Goal: Information Seeking & Learning: Understand process/instructions

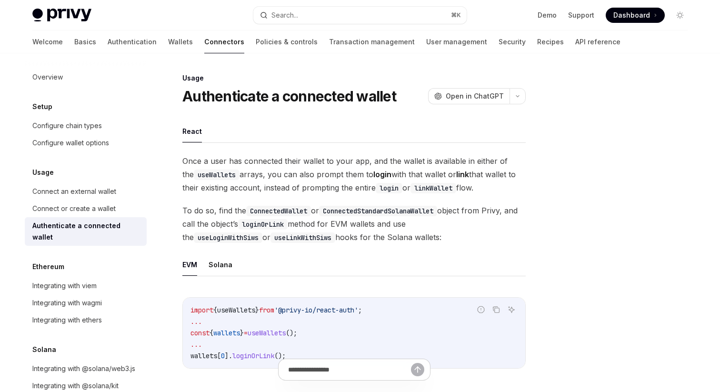
scroll to position [515, 0]
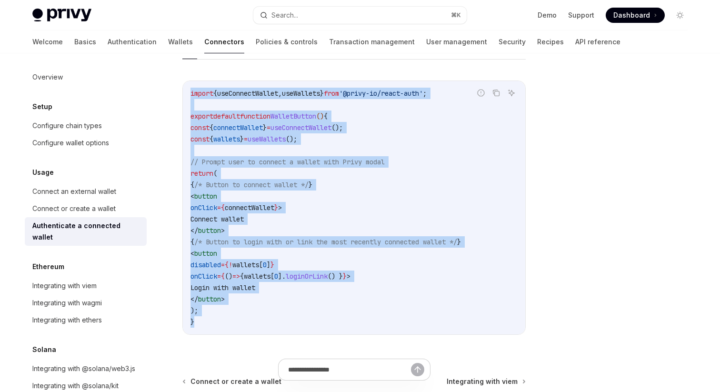
drag, startPoint x: 217, startPoint y: 321, endPoint x: 187, endPoint y: 97, distance: 225.9
click at [187, 97] on div "import { useConnectWallet , useWallets } from '@privy-io/react-auth' ; export d…" at bounding box center [354, 207] width 342 height 253
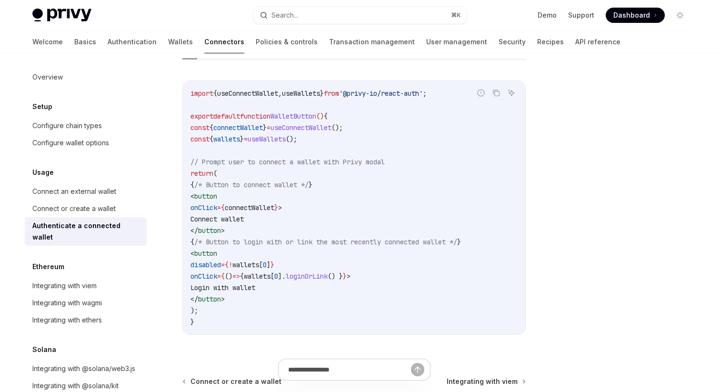
click at [194, 96] on span "import" at bounding box center [202, 93] width 23 height 9
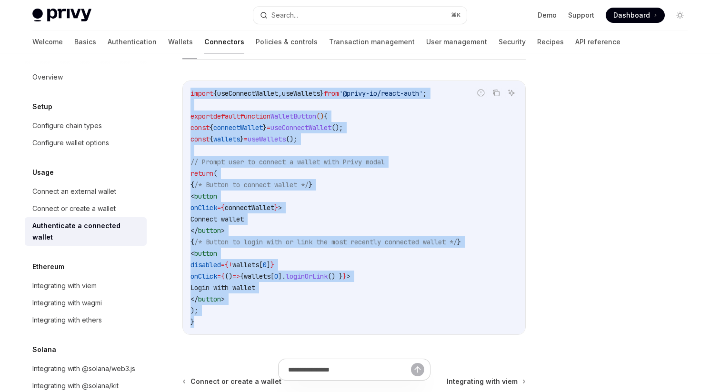
drag, startPoint x: 191, startPoint y: 93, endPoint x: 189, endPoint y: 345, distance: 252.0
click at [189, 345] on div "Report incorrect code Copy Ask AI import { useConnectWallet , useWallets } from…" at bounding box center [353, 210] width 343 height 279
click at [167, 121] on div "Usage Authenticate a connected wallet OpenAI Open in ChatGPT OpenAI Open in Cha…" at bounding box center [265, 30] width 526 height 947
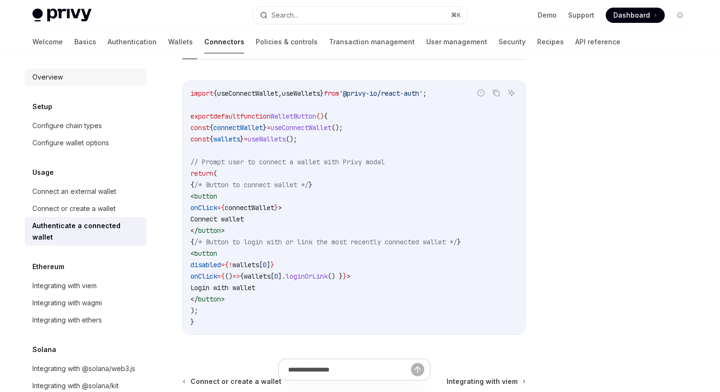
click at [72, 79] on div "Overview" at bounding box center [86, 76] width 109 height 11
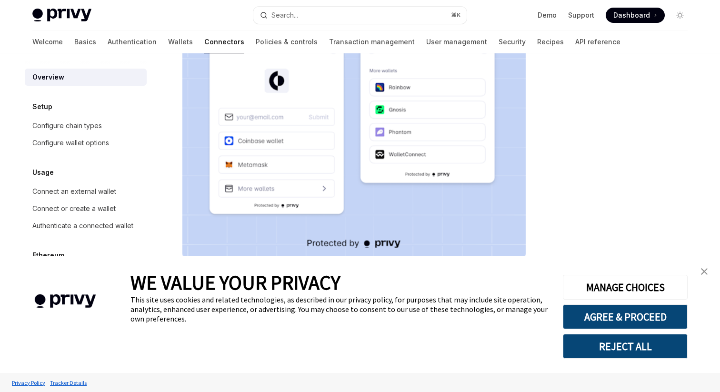
scroll to position [210, 0]
click at [168, 42] on link "Wallets" at bounding box center [180, 41] width 25 height 23
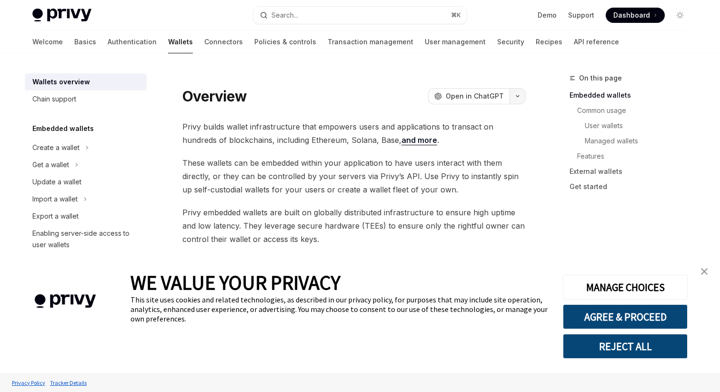
click at [515, 99] on button "button" at bounding box center [518, 96] width 16 height 16
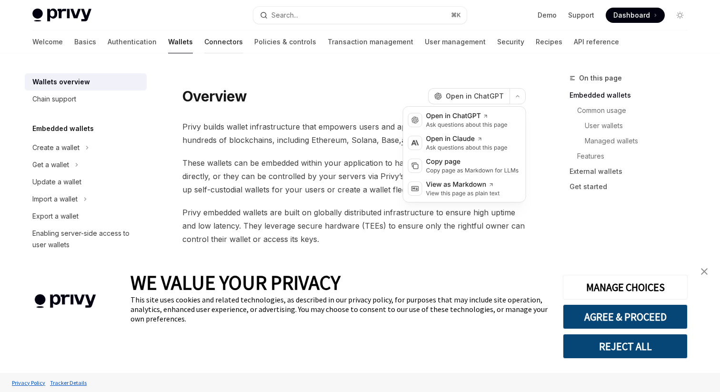
click at [204, 38] on link "Connectors" at bounding box center [223, 41] width 39 height 23
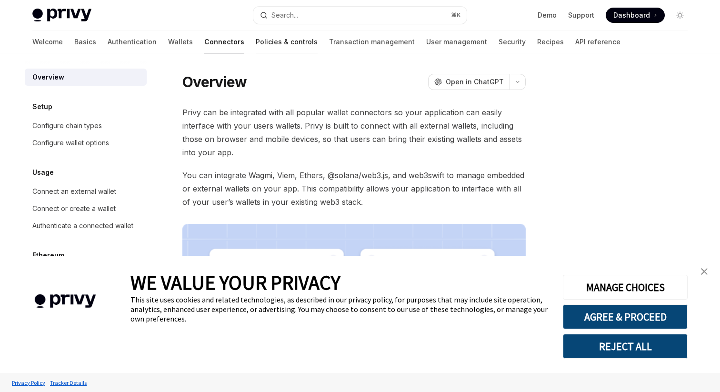
click at [256, 34] on link "Policies & controls" at bounding box center [287, 41] width 62 height 23
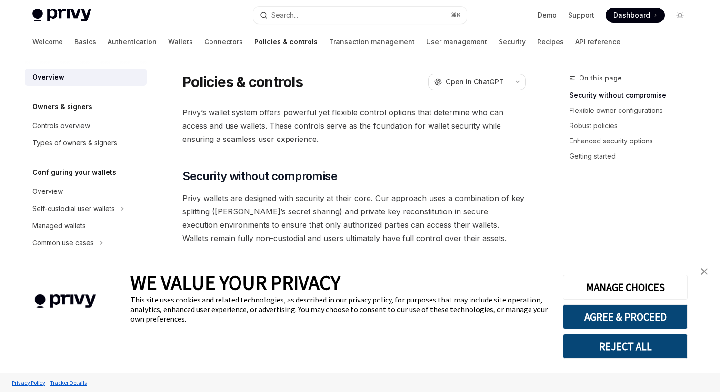
click at [708, 274] on link "close banner" at bounding box center [704, 271] width 19 height 19
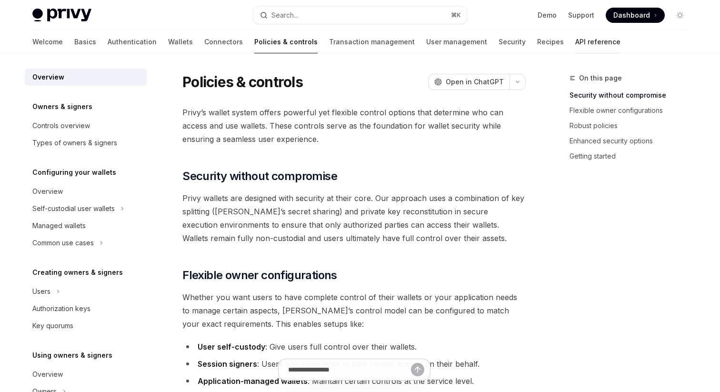
click at [575, 47] on link "API reference" at bounding box center [597, 41] width 45 height 23
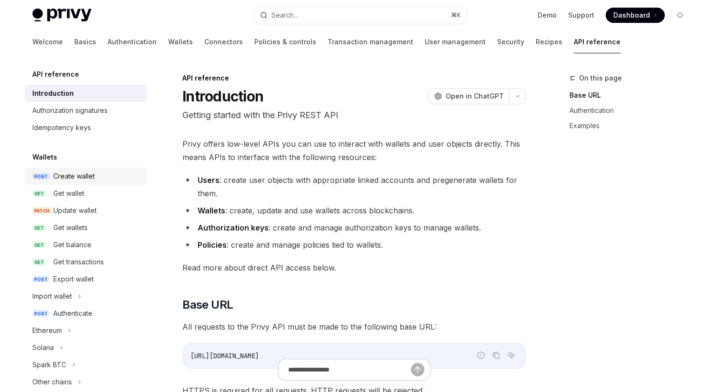
click at [90, 176] on div "Create wallet" at bounding box center [73, 176] width 41 height 11
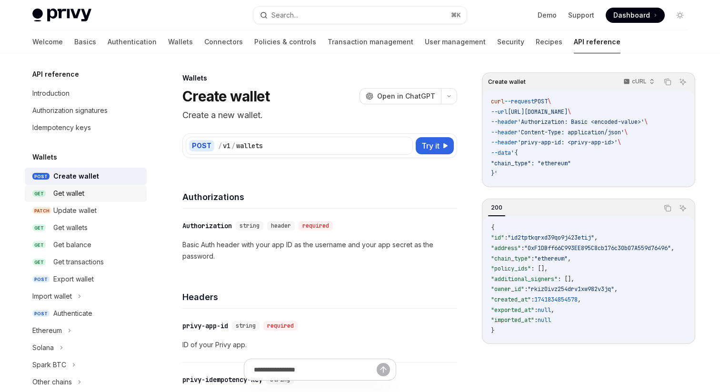
click at [88, 192] on div "Get wallet" at bounding box center [97, 193] width 88 height 11
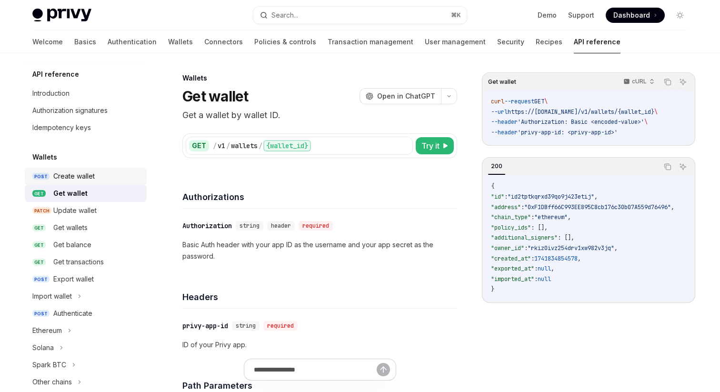
click at [88, 172] on div "Create wallet" at bounding box center [73, 176] width 41 height 11
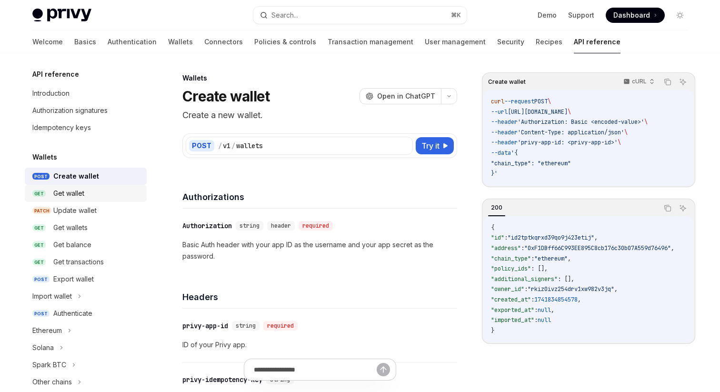
click at [81, 187] on link "GET Get wallet" at bounding box center [86, 193] width 122 height 17
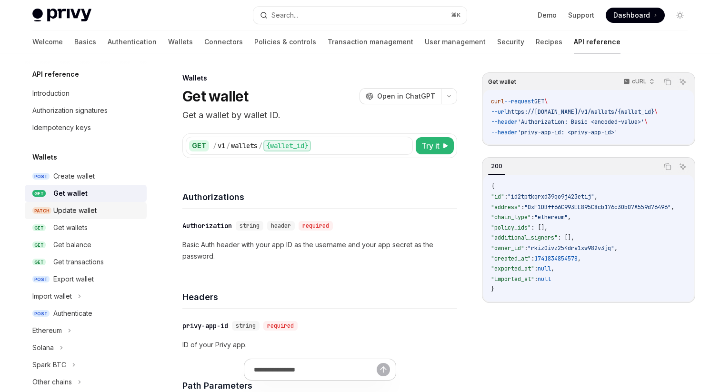
click at [81, 207] on div "Update wallet" at bounding box center [74, 210] width 43 height 11
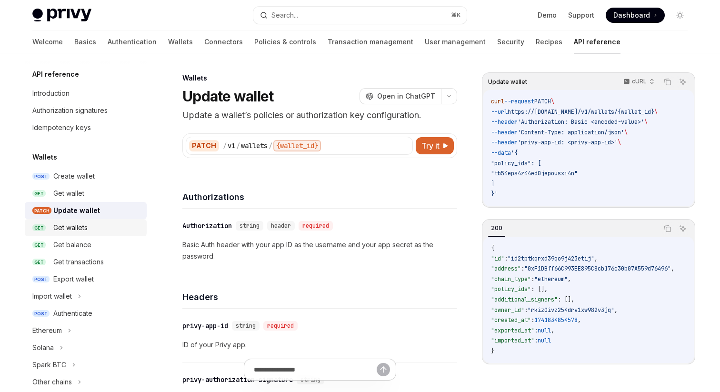
click at [80, 220] on link "GET Get wallets" at bounding box center [86, 227] width 122 height 17
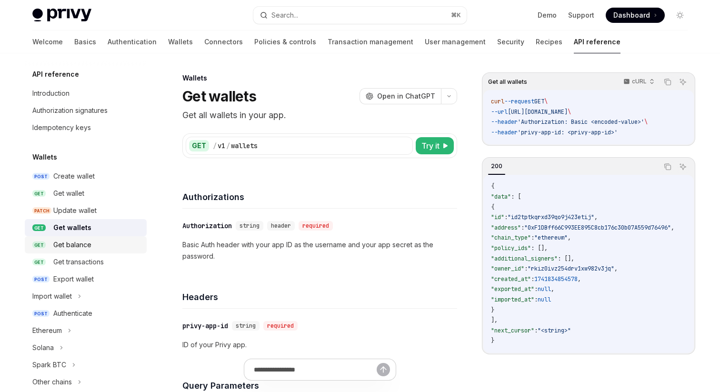
click at [80, 246] on div "Get balance" at bounding box center [72, 244] width 38 height 11
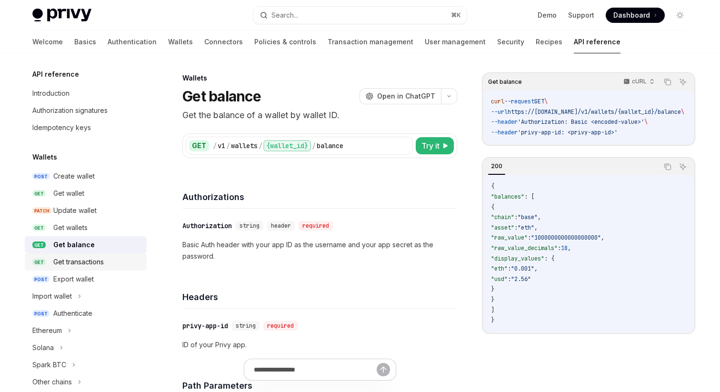
click at [81, 259] on div "Get transactions" at bounding box center [78, 261] width 50 height 11
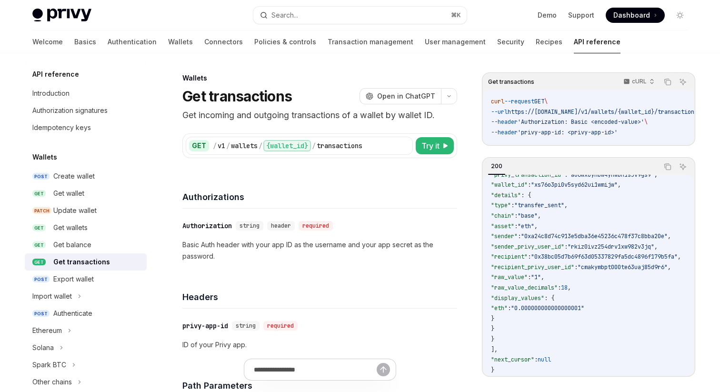
scroll to position [90, 0]
click at [106, 273] on div "Export wallet" at bounding box center [97, 278] width 88 height 11
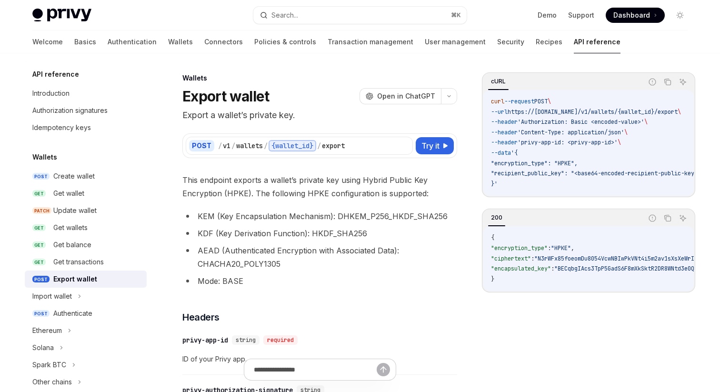
scroll to position [96, 0]
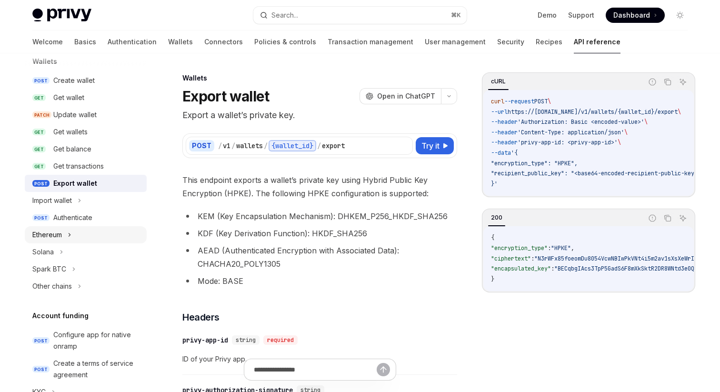
click at [87, 241] on div "Ethereum" at bounding box center [86, 234] width 122 height 17
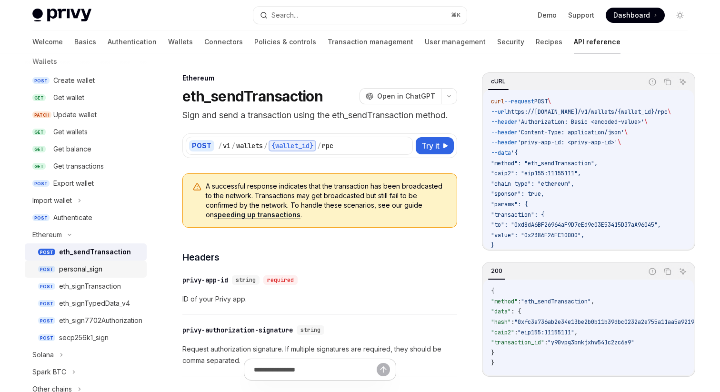
click at [89, 264] on div "personal_sign" at bounding box center [80, 268] width 43 height 11
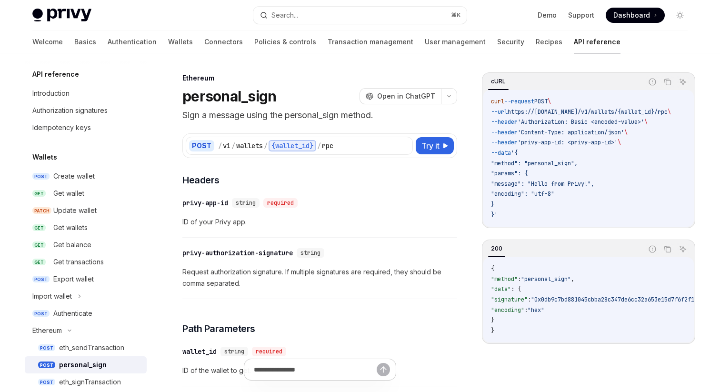
click at [75, 10] on img at bounding box center [61, 15] width 59 height 13
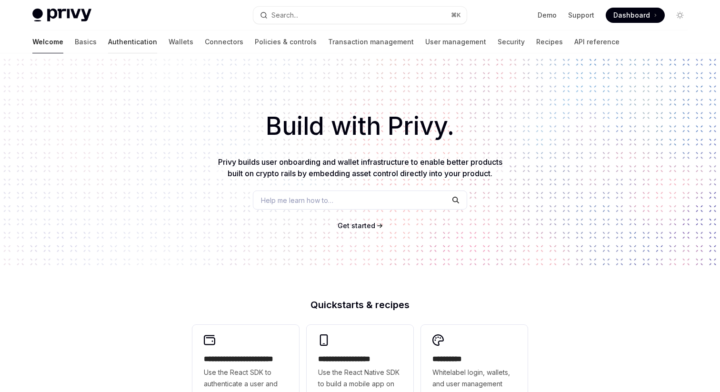
click at [108, 43] on link "Authentication" at bounding box center [132, 41] width 49 height 23
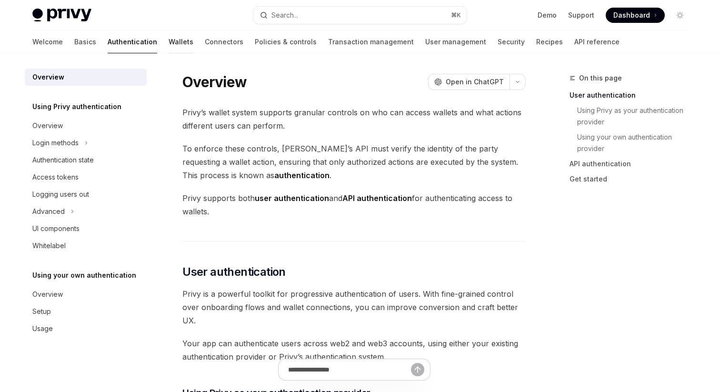
click at [169, 45] on link "Wallets" at bounding box center [181, 41] width 25 height 23
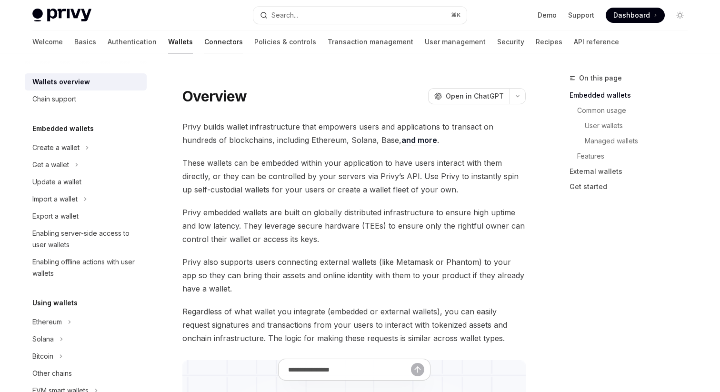
click at [204, 46] on link "Connectors" at bounding box center [223, 41] width 39 height 23
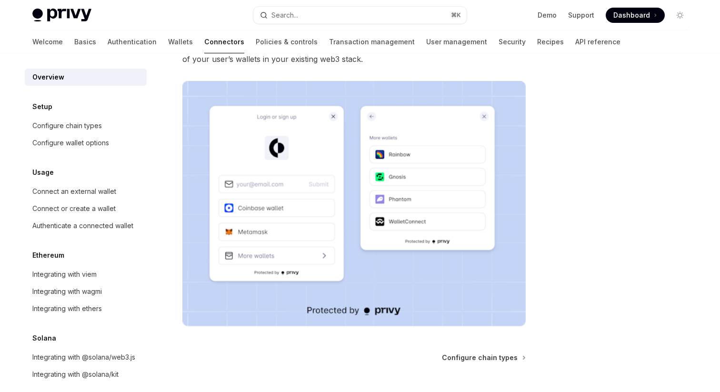
scroll to position [151, 0]
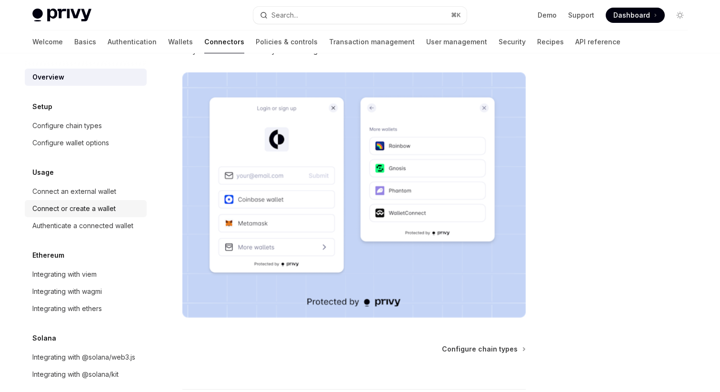
click at [89, 201] on link "Connect or create a wallet" at bounding box center [86, 208] width 122 height 17
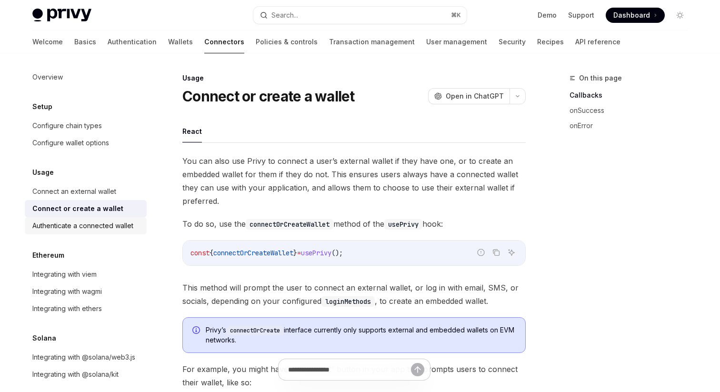
click at [91, 231] on div "Authenticate a connected wallet" at bounding box center [82, 225] width 101 height 11
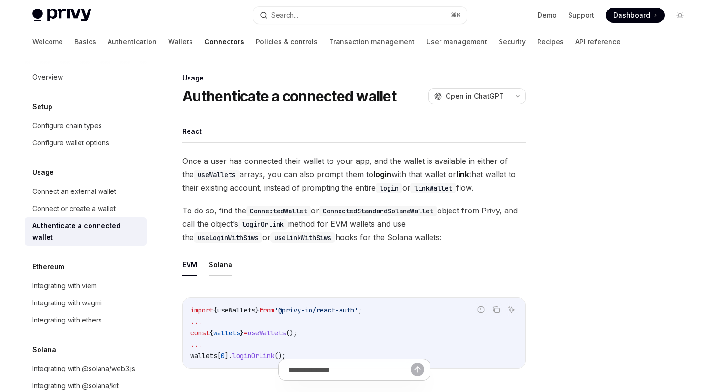
click at [216, 269] on button "Solana" at bounding box center [221, 264] width 24 height 22
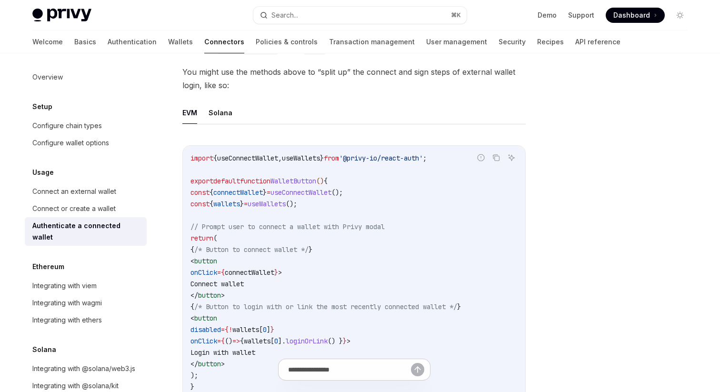
scroll to position [508, 0]
click at [224, 113] on button "Solana" at bounding box center [221, 112] width 24 height 22
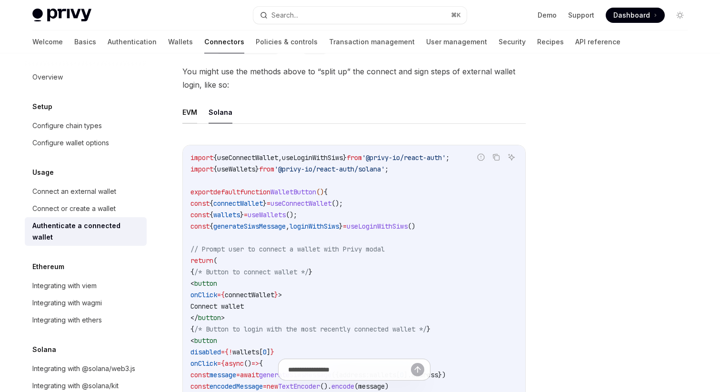
click at [192, 114] on button "EVM" at bounding box center [189, 112] width 15 height 22
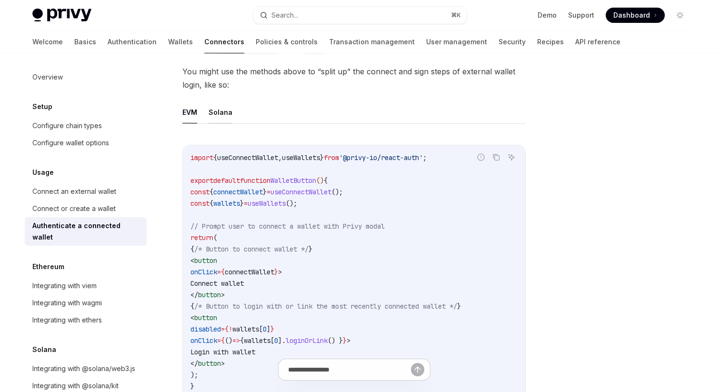
click at [216, 110] on button "Solana" at bounding box center [221, 112] width 24 height 22
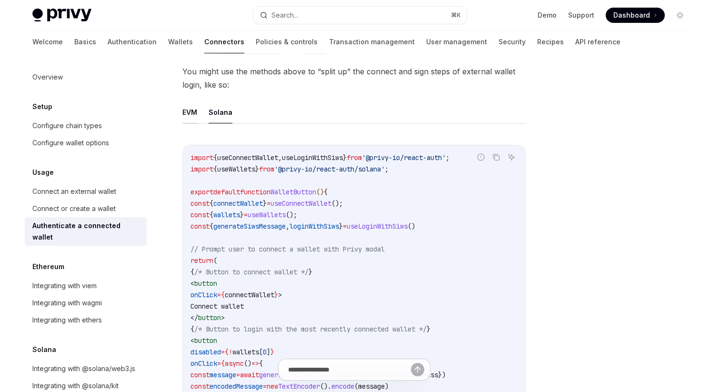
click at [188, 109] on button "EVM" at bounding box center [189, 112] width 15 height 22
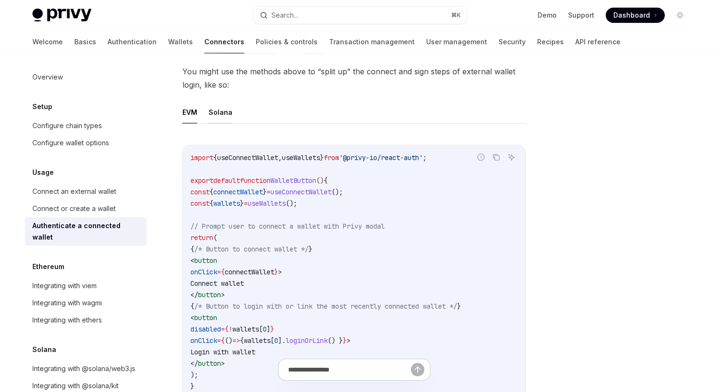
click at [225, 108] on button "Solana" at bounding box center [221, 112] width 24 height 22
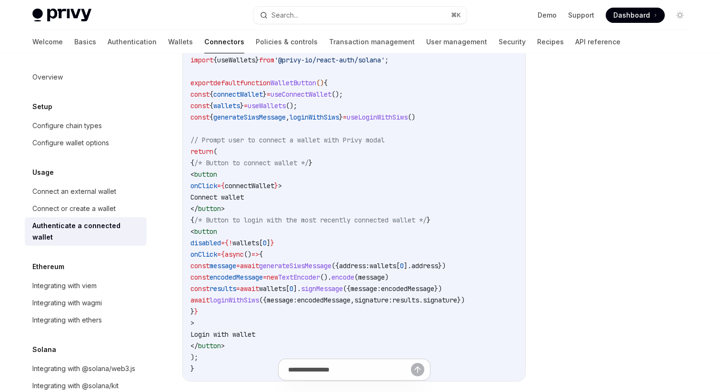
scroll to position [611, 0]
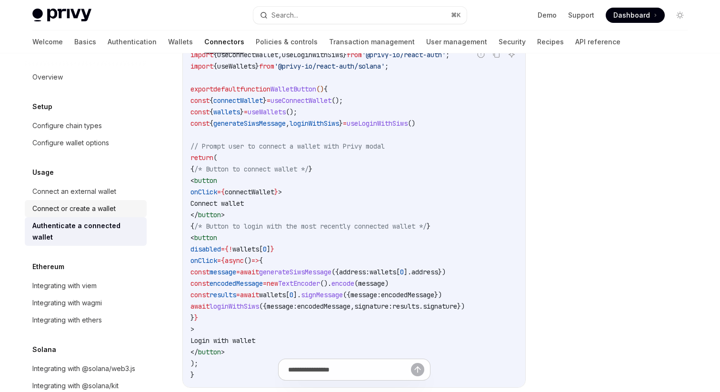
click at [127, 207] on div "Connect or create a wallet" at bounding box center [86, 208] width 109 height 11
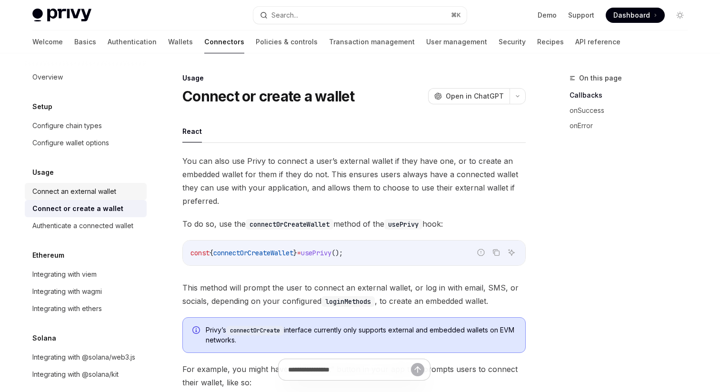
click at [100, 191] on div "Connect an external wallet" at bounding box center [74, 191] width 84 height 11
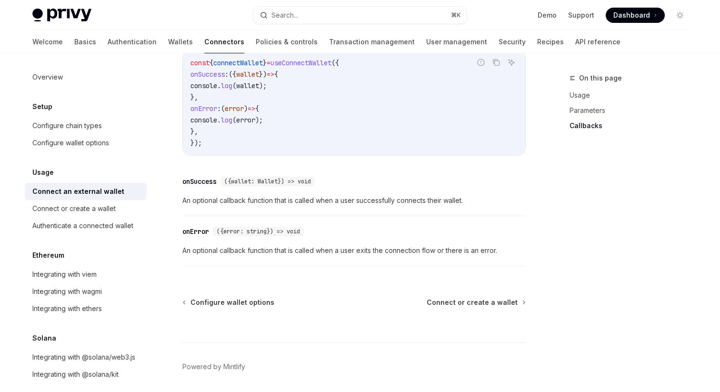
scroll to position [656, 0]
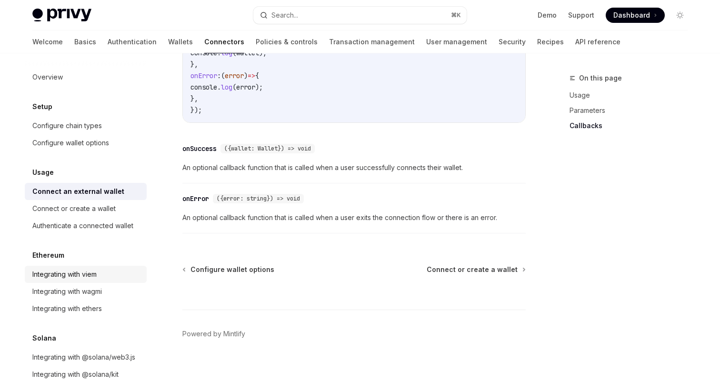
click at [127, 276] on div "Integrating with viem" at bounding box center [86, 274] width 109 height 11
type textarea "*"
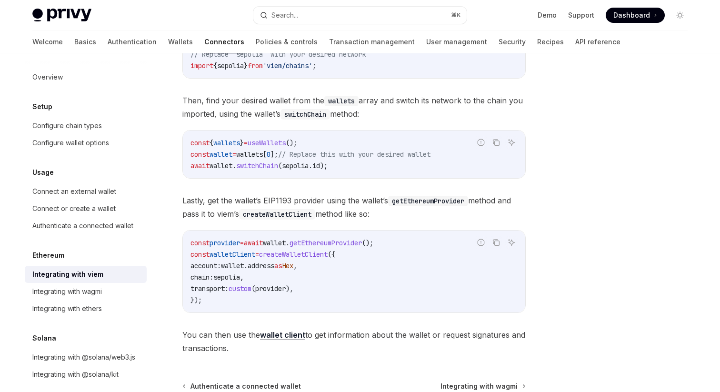
scroll to position [292, 0]
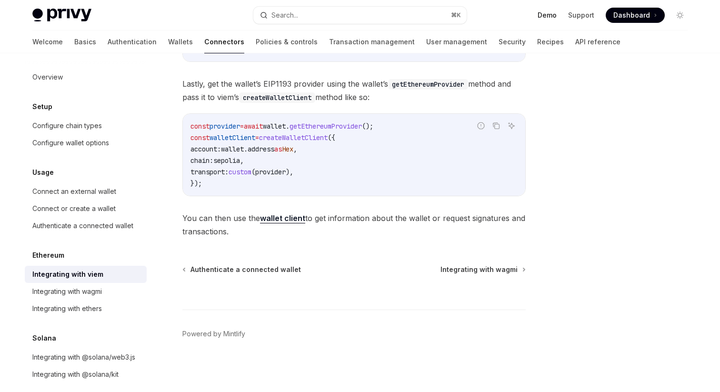
click at [556, 19] on link "Demo" at bounding box center [547, 15] width 19 height 10
